Goal: Information Seeking & Learning: Learn about a topic

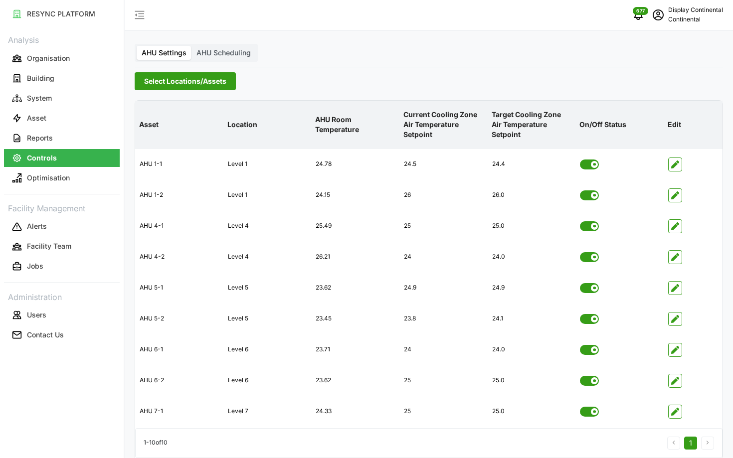
scroll to position [40, 0]
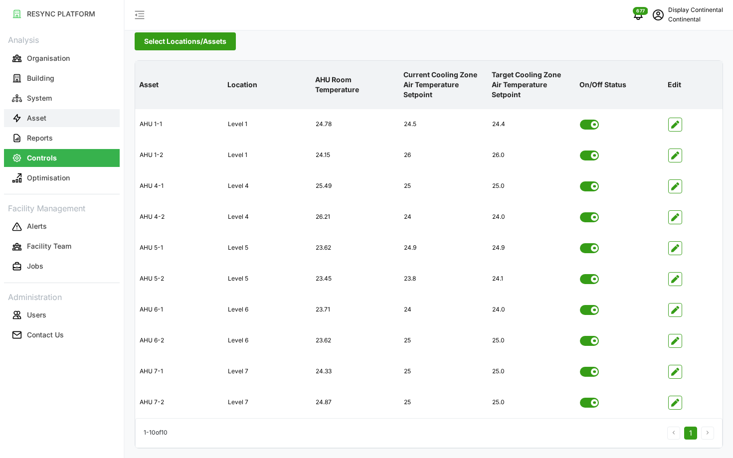
click at [42, 123] on button "Asset" at bounding box center [62, 118] width 116 height 18
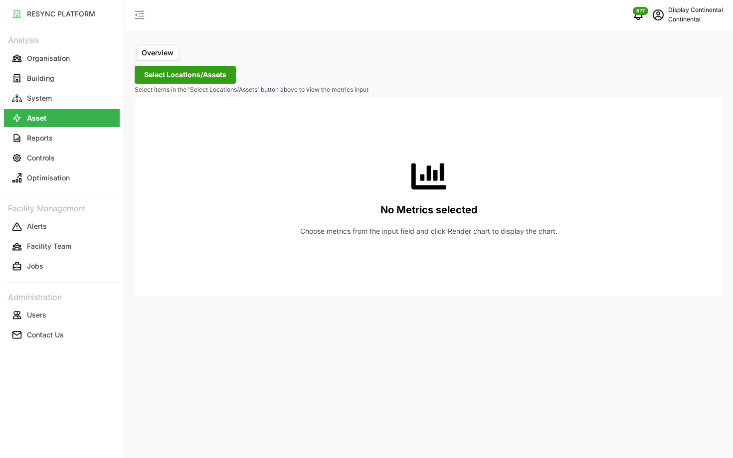
click at [215, 75] on span "Select Locations/Assets" at bounding box center [185, 74] width 82 height 17
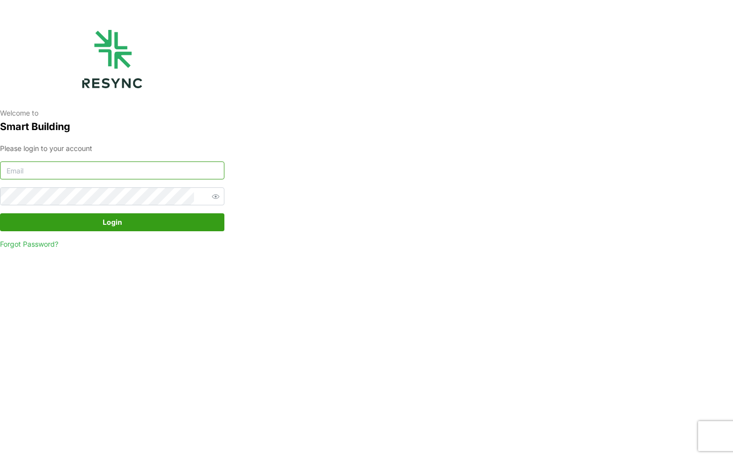
type input "[EMAIL_ADDRESS][DOMAIN_NAME]"
click at [109, 219] on span "Login" at bounding box center [112, 222] width 19 height 17
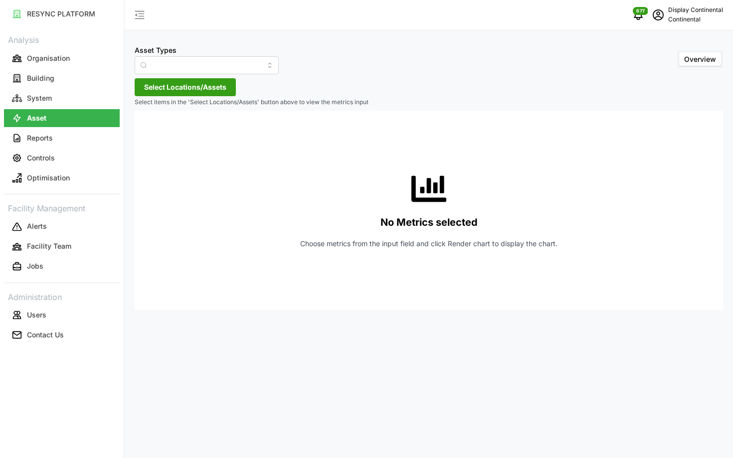
type input "Air Handling Unit"
click at [190, 60] on input "Air Handling Unit" at bounding box center [207, 65] width 144 height 18
click at [311, 139] on div "No Metrics selected Choose metrics from the input field and click Render chart …" at bounding box center [429, 211] width 573 height 200
click at [192, 88] on button "Select Locations/Assets" at bounding box center [185, 87] width 101 height 18
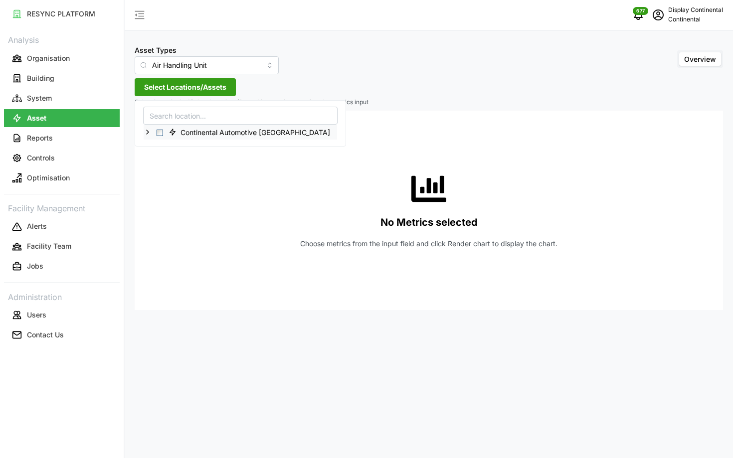
click at [149, 131] on icon at bounding box center [148, 132] width 8 height 8
click at [165, 145] on span "Select CA1" at bounding box center [168, 147] width 6 height 6
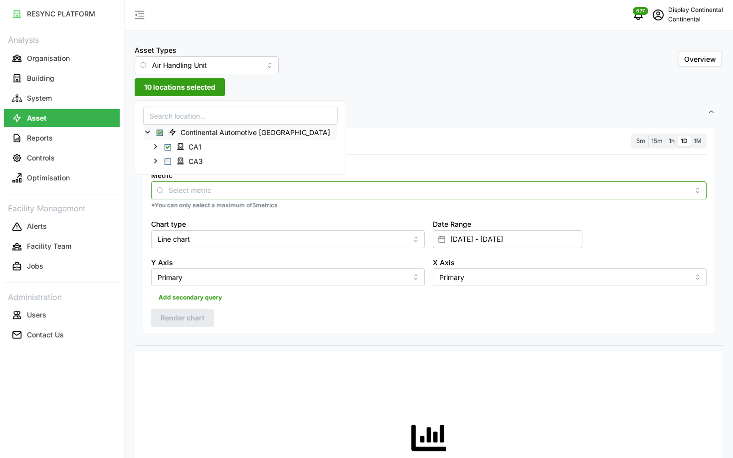
click at [293, 192] on div "Metric" at bounding box center [429, 184] width 556 height 30
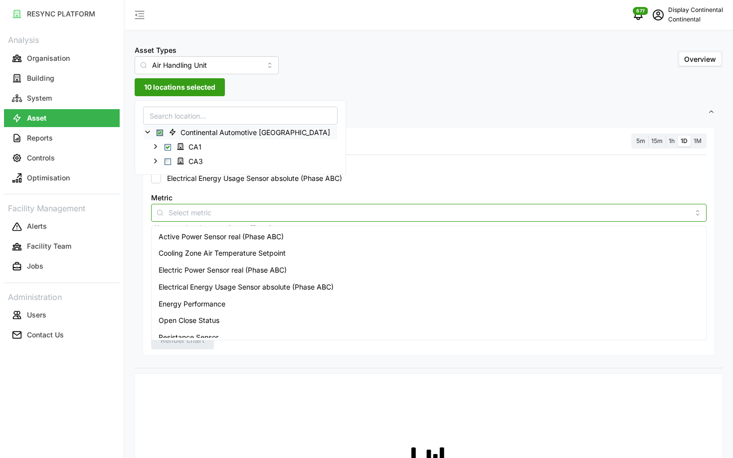
click at [303, 239] on div "Active Power Sensor real (Phase ABC)" at bounding box center [429, 236] width 551 height 17
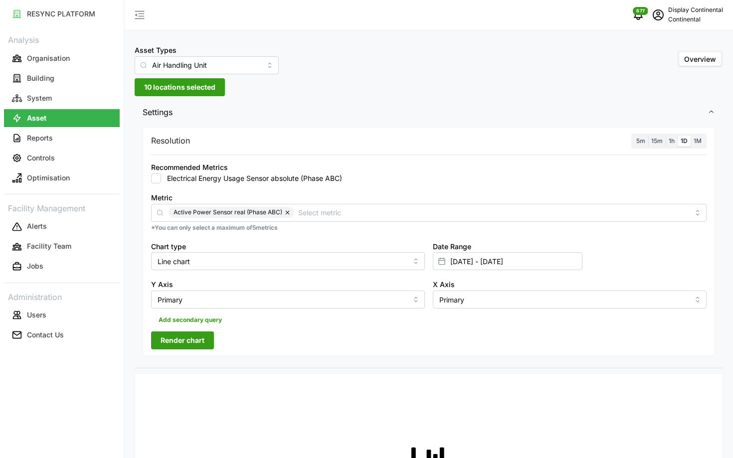
click at [399, 366] on div "Resolution 5m 15m 1h 1D 1M Recommended Metrics Electrical Energy Usage Sensor a…" at bounding box center [429, 247] width 589 height 244
click at [670, 140] on span "1h" at bounding box center [672, 140] width 6 height 7
click at [666, 136] on input "1h" at bounding box center [666, 136] width 0 height 0
click at [195, 348] on span "Render chart" at bounding box center [183, 340] width 44 height 17
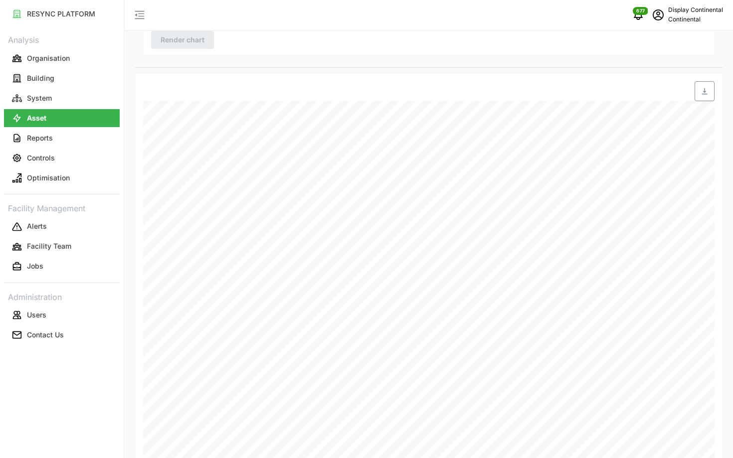
scroll to position [321, 0]
